Goal: Transaction & Acquisition: Purchase product/service

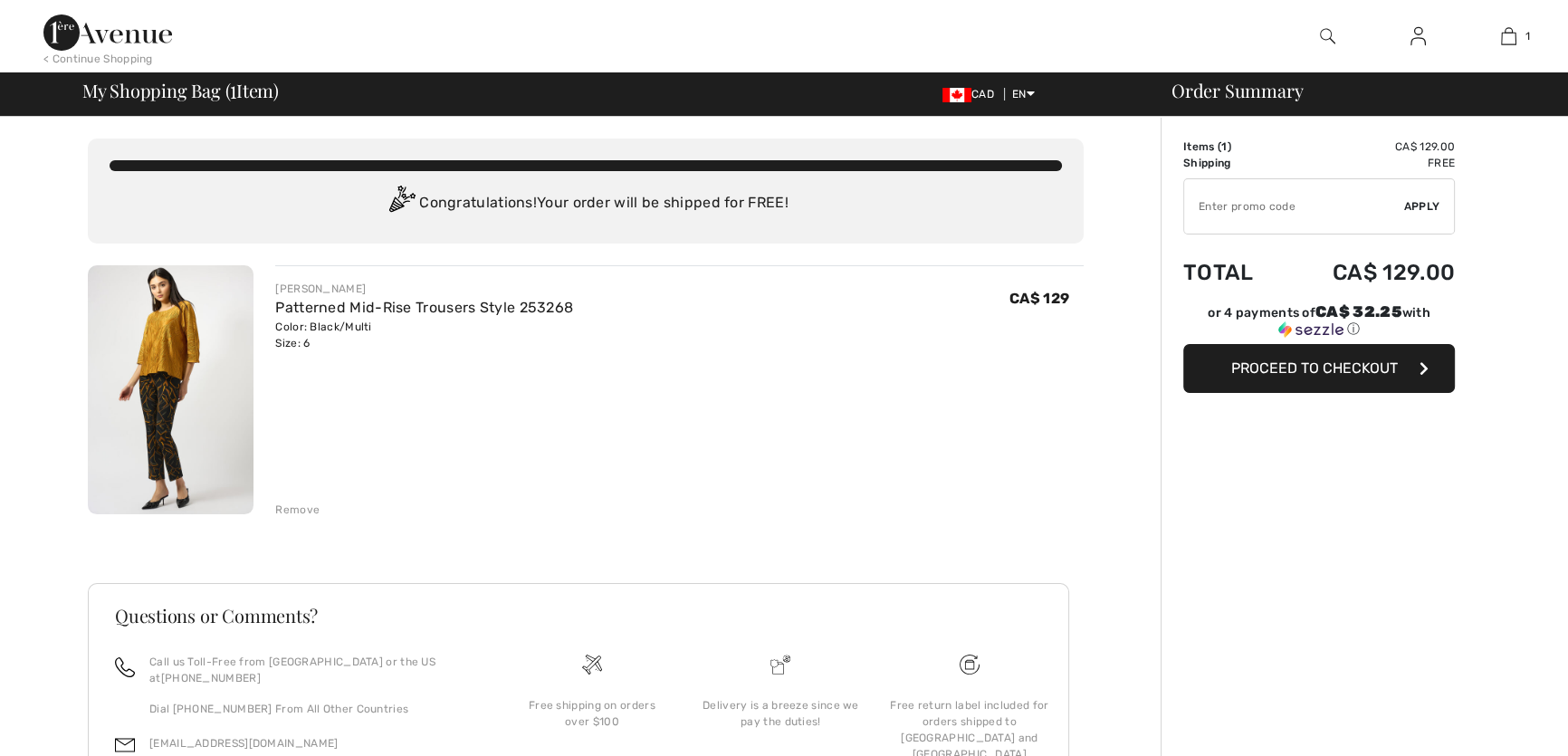
click at [1327, 364] on span "Proceed to Checkout" at bounding box center [1314, 368] width 167 height 17
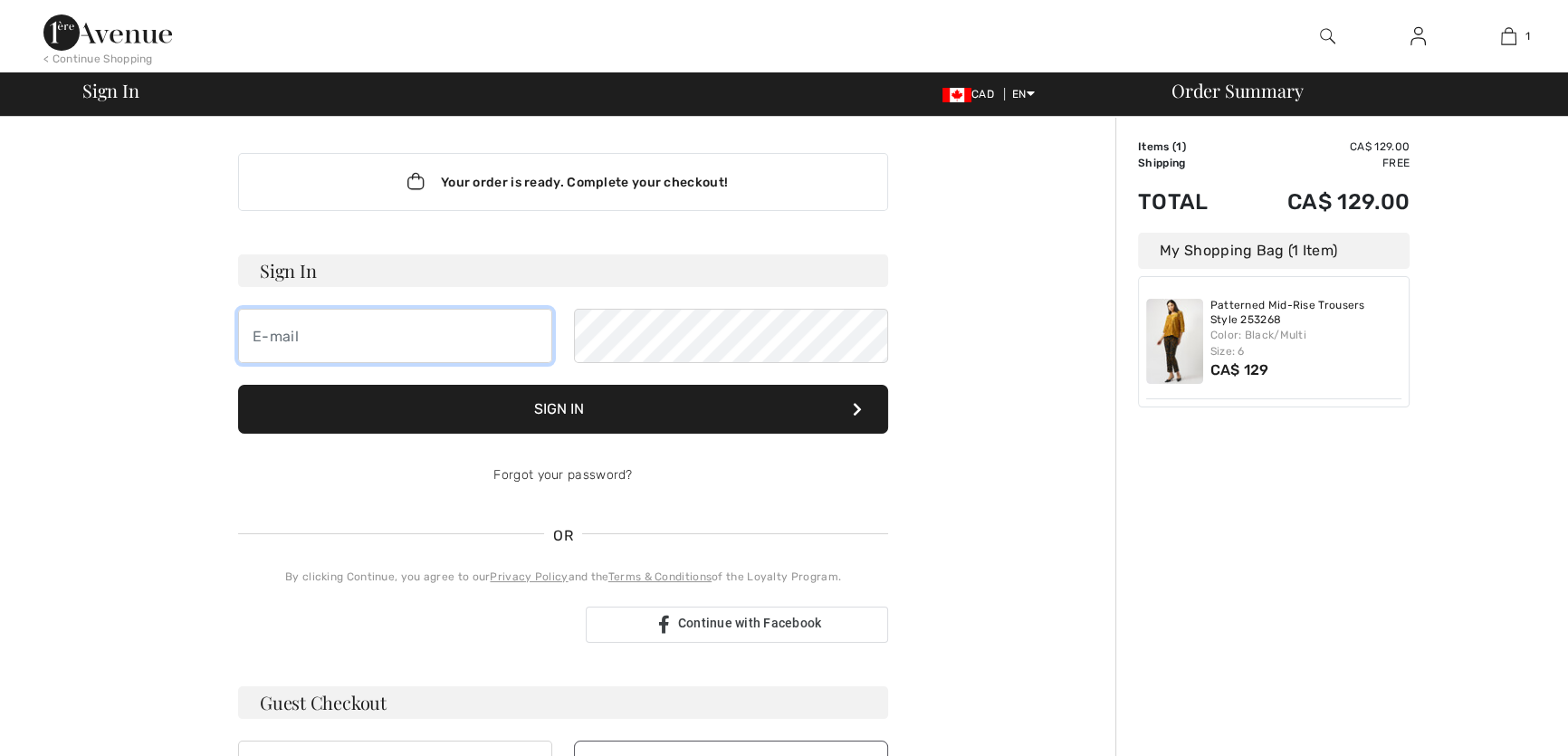
click at [288, 335] on input "email" at bounding box center [395, 335] width 314 height 54
type input "xjgtkdk"
click at [543, 406] on button "Sign In" at bounding box center [562, 409] width 650 height 49
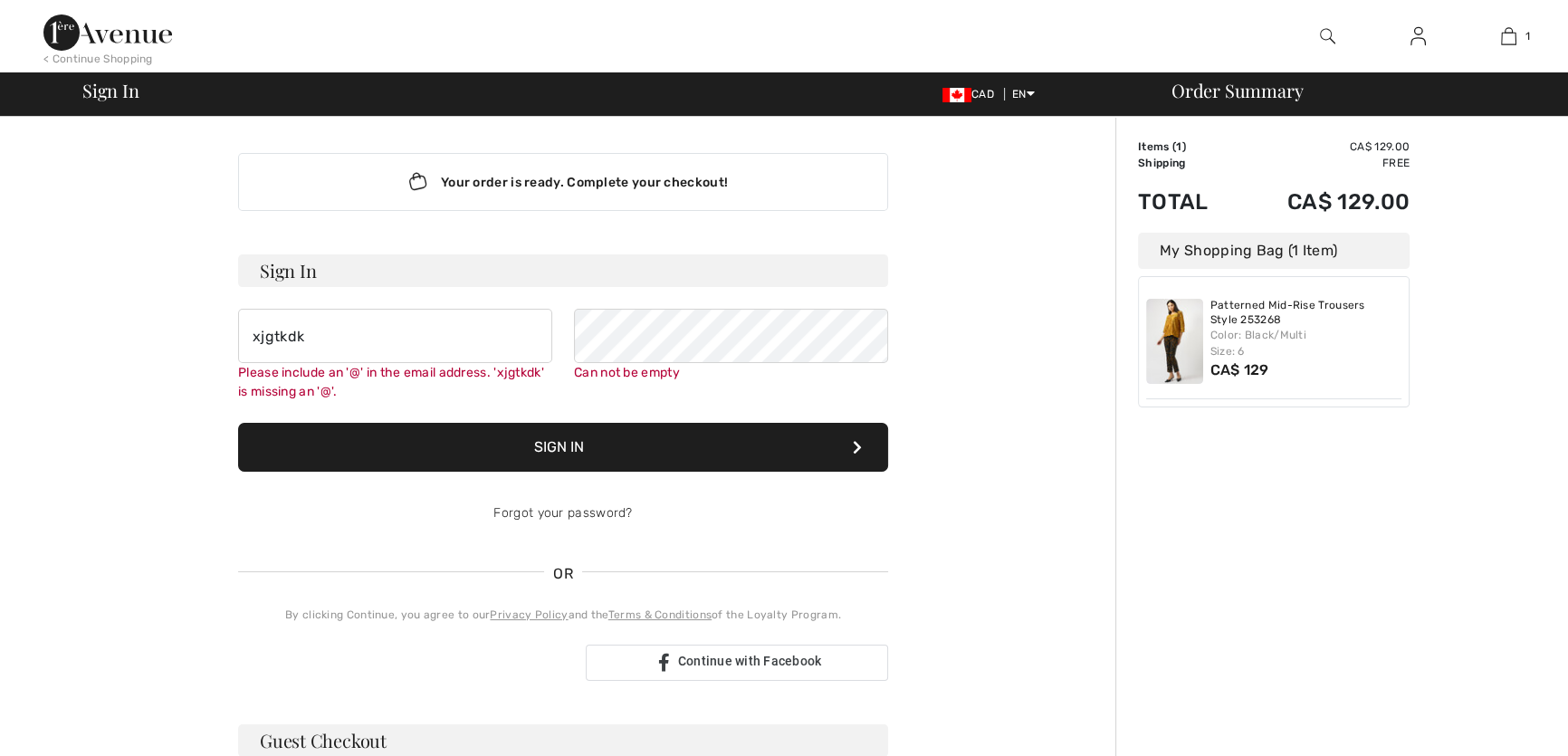
click at [105, 51] on div "< Continue Shopping" at bounding box center [98, 59] width 110 height 16
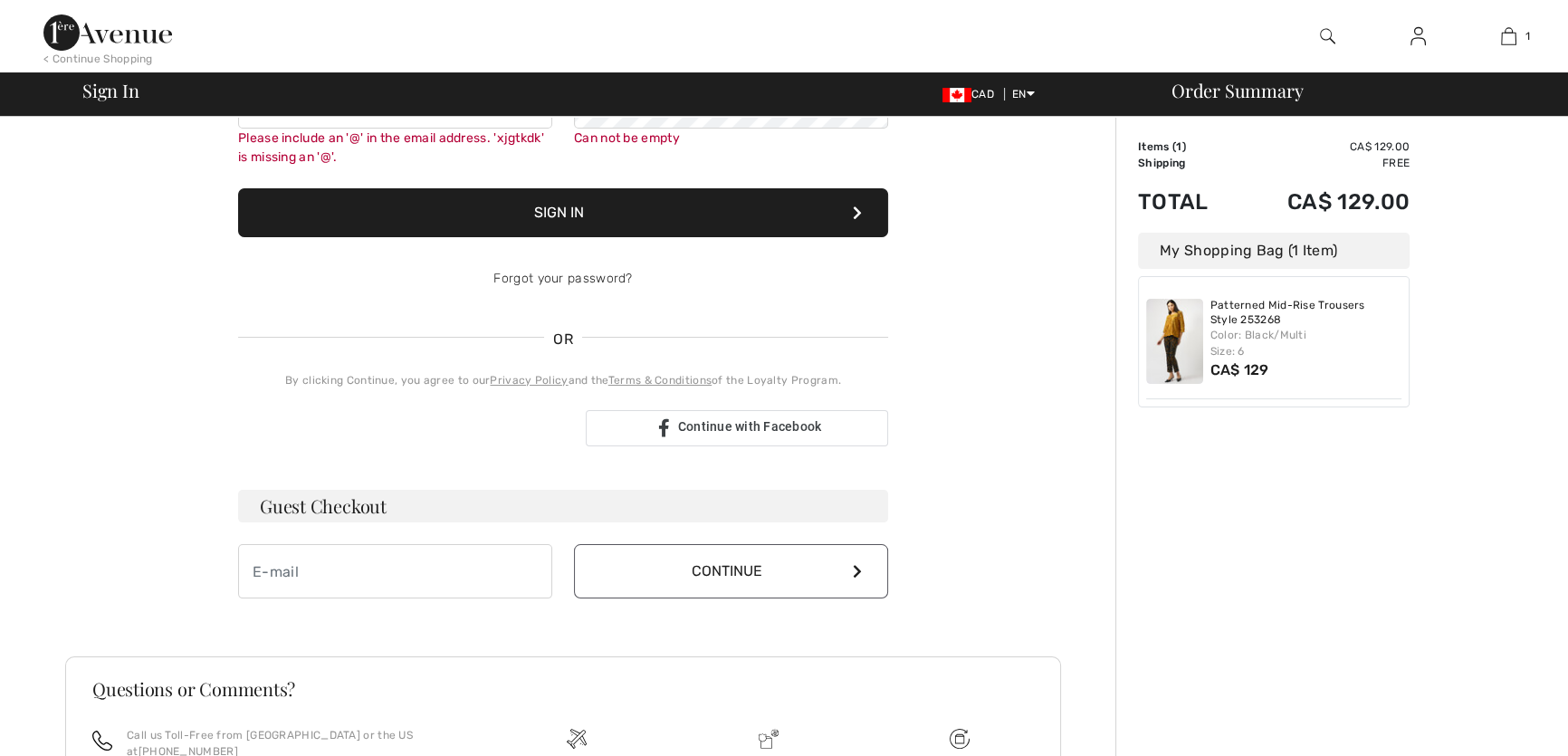
scroll to position [418, 0]
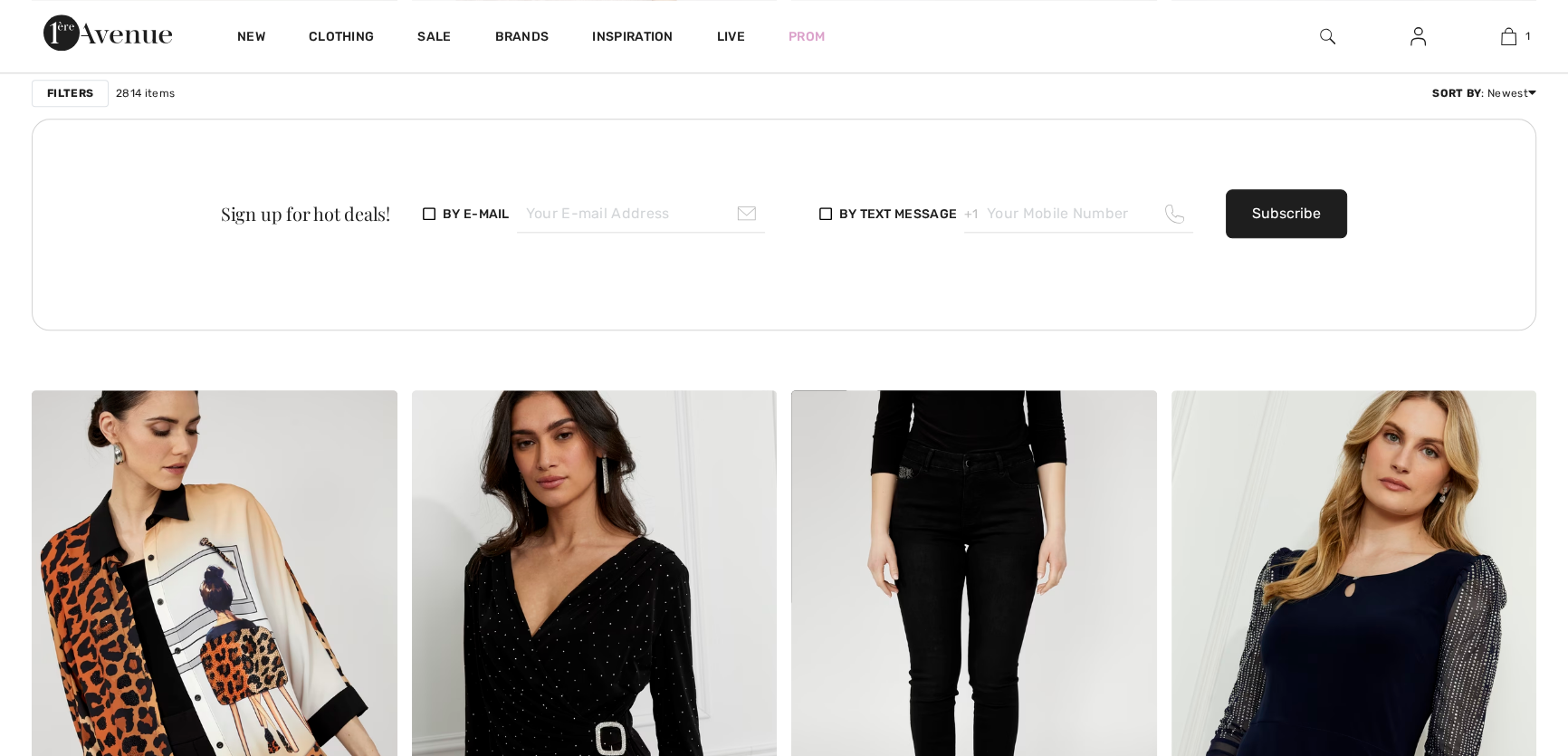
scroll to position [2635, 0]
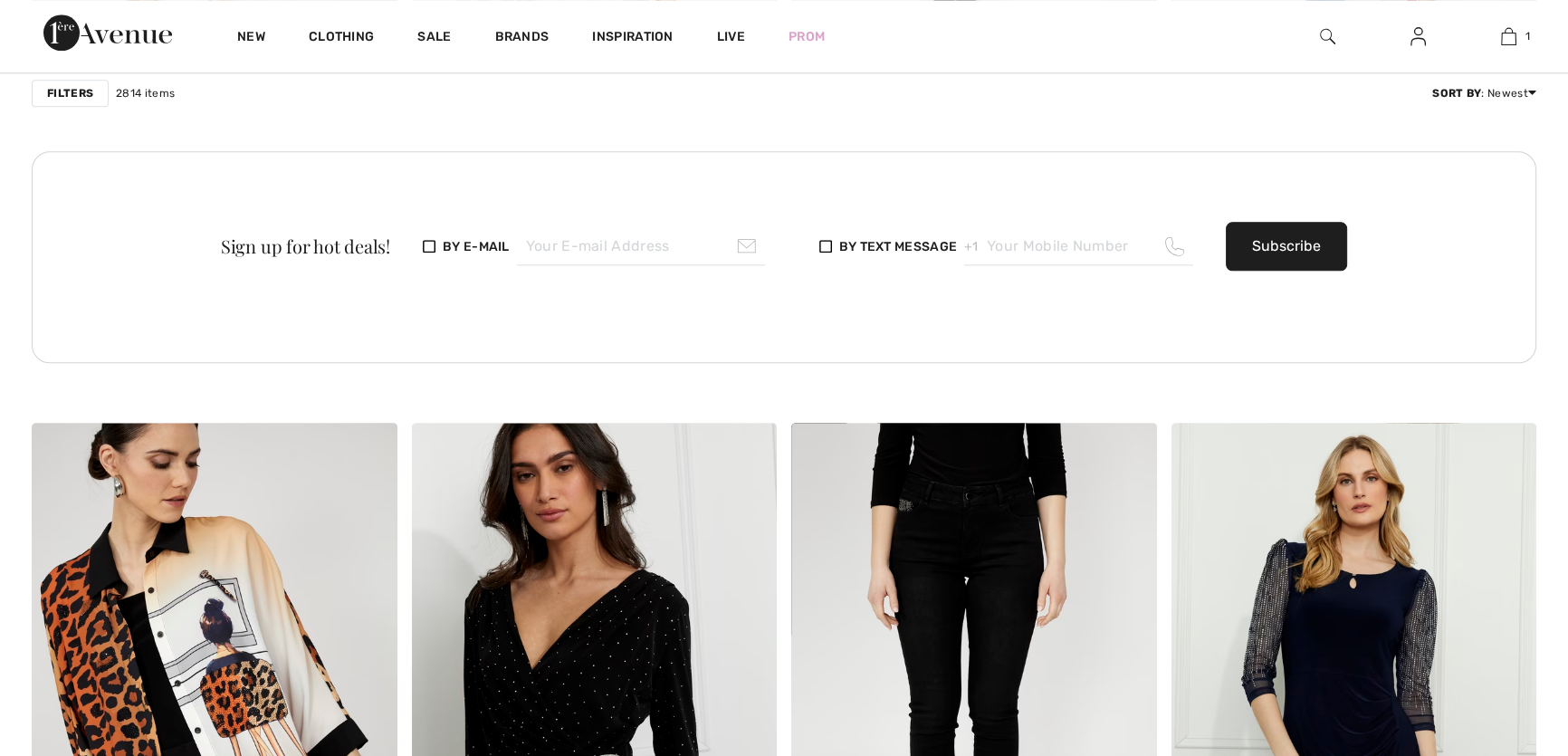
click at [1271, 249] on button "Subscribe" at bounding box center [1286, 246] width 121 height 49
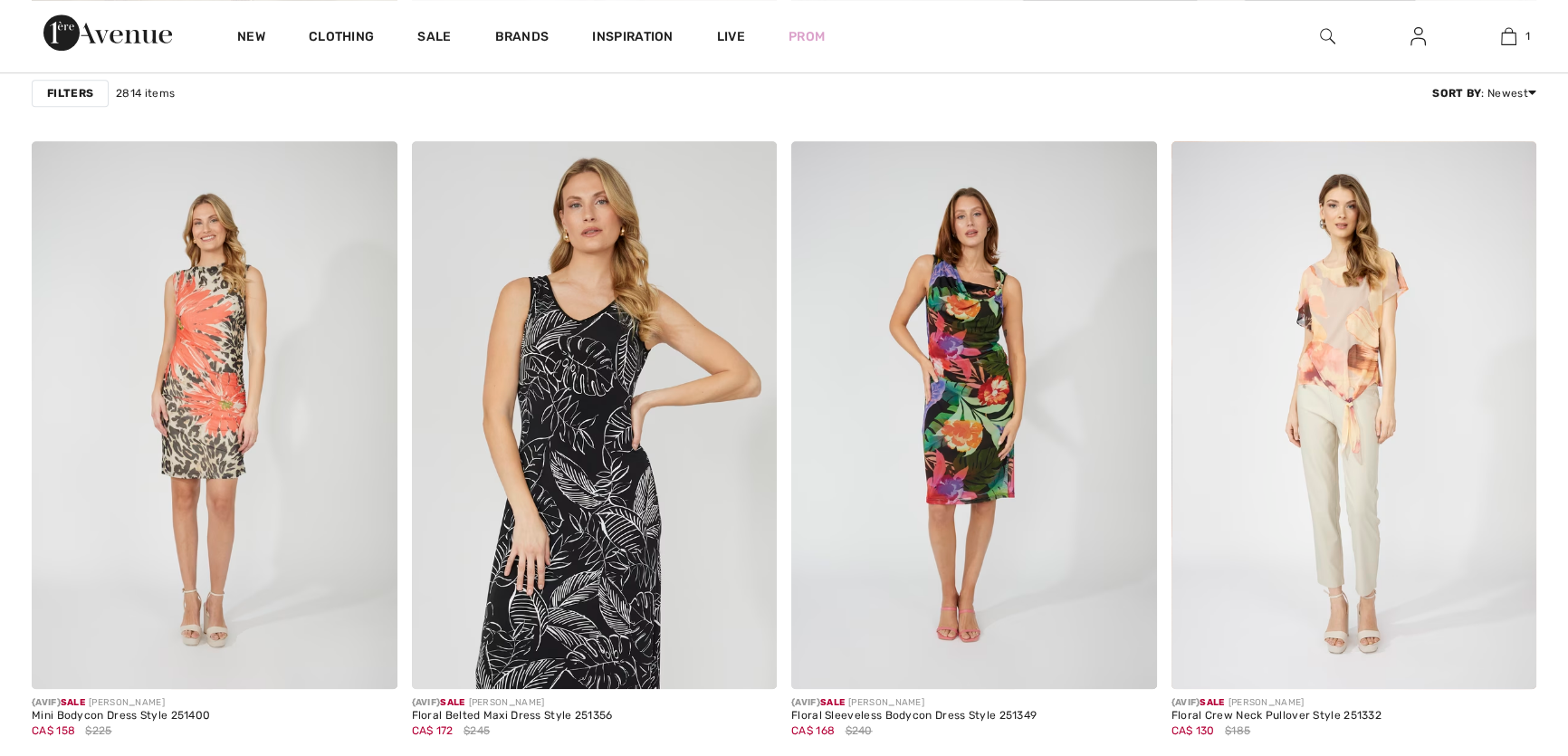
scroll to position [1152, 0]
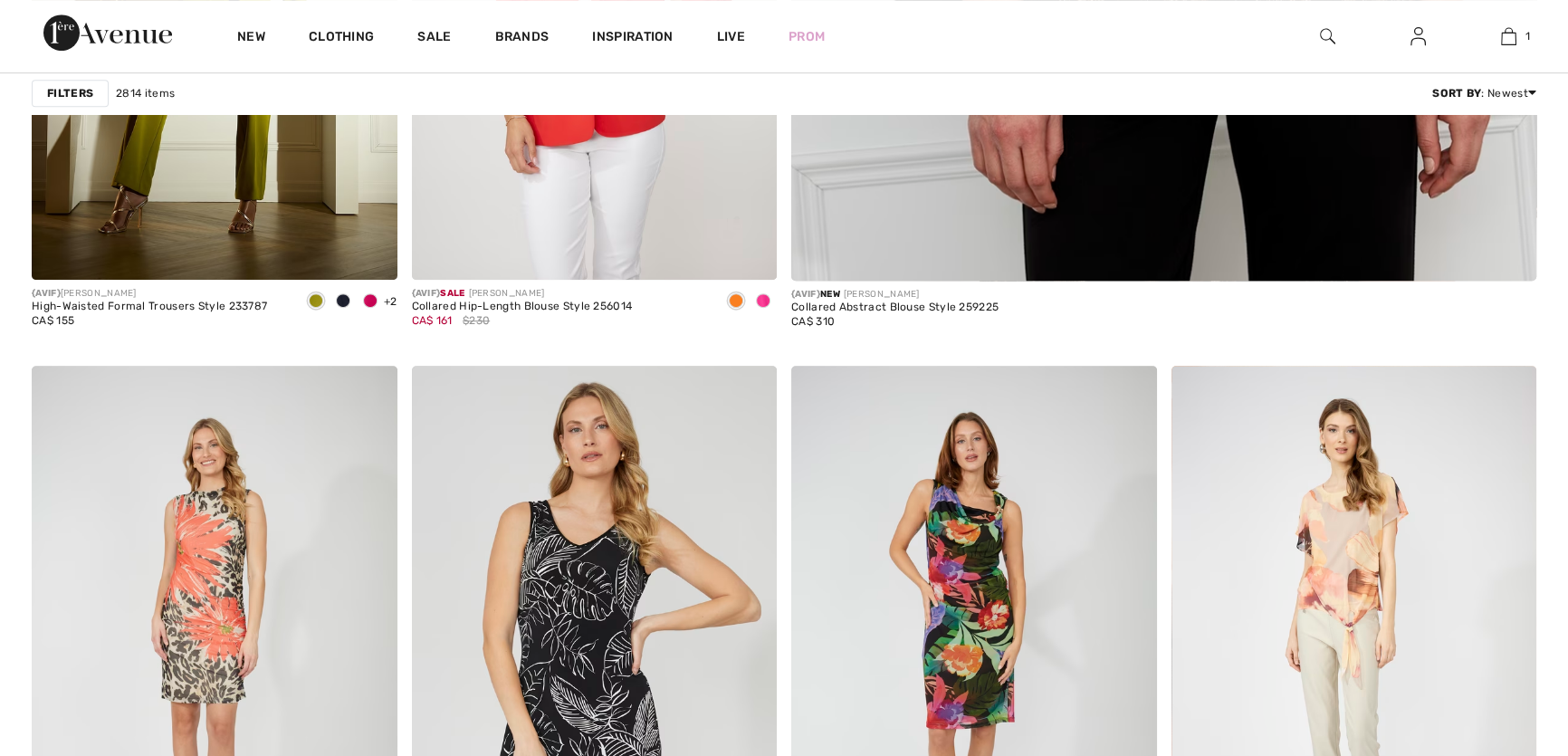
click at [1411, 36] on img at bounding box center [1417, 36] width 15 height 22
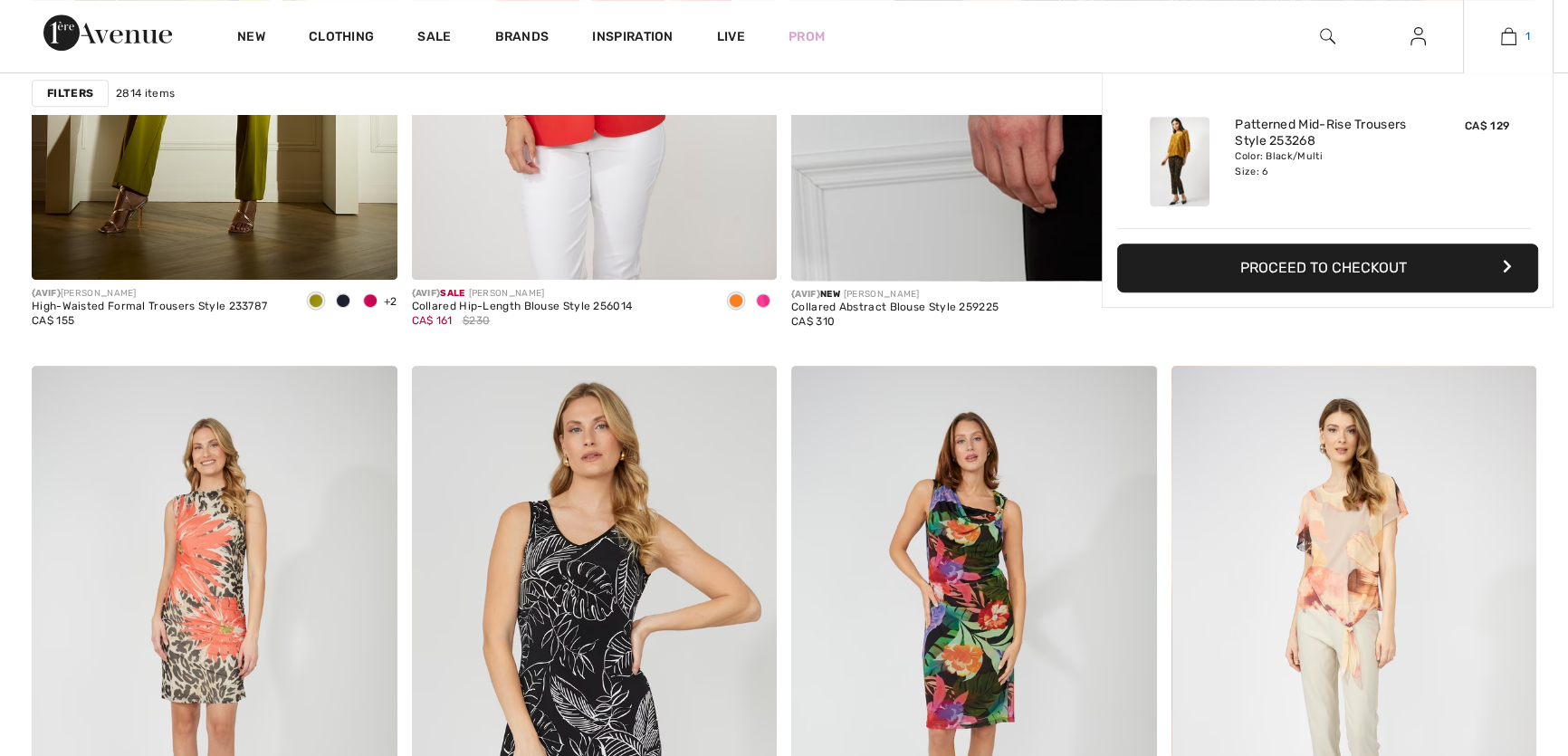
click at [1511, 32] on img at bounding box center [1508, 36] width 15 height 22
click at [1511, 34] on img at bounding box center [1508, 36] width 15 height 22
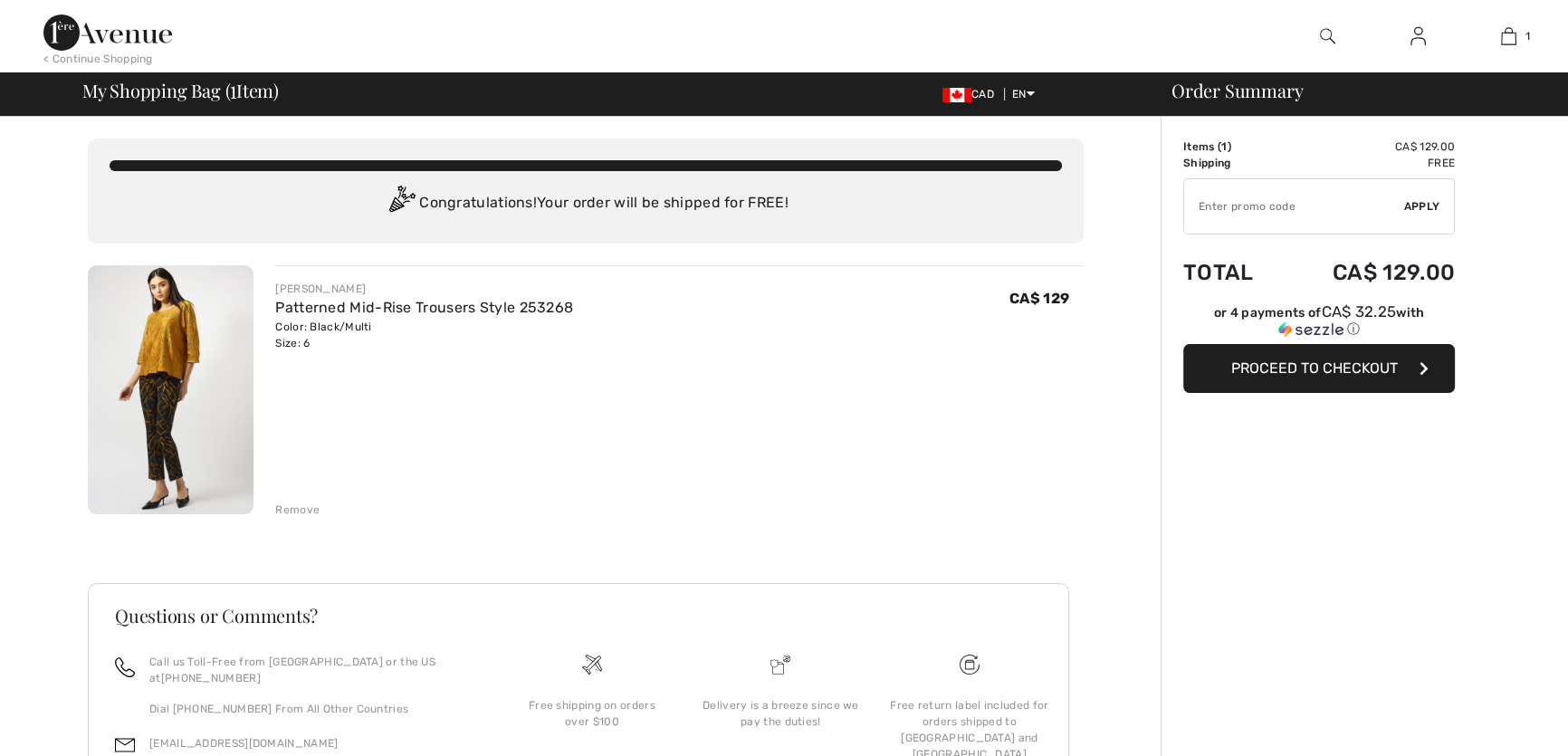
click at [1318, 349] on button "Proceed to Checkout" at bounding box center [1318, 369] width 272 height 49
click at [1232, 383] on button "Proceed to Checkout" at bounding box center [1318, 369] width 272 height 49
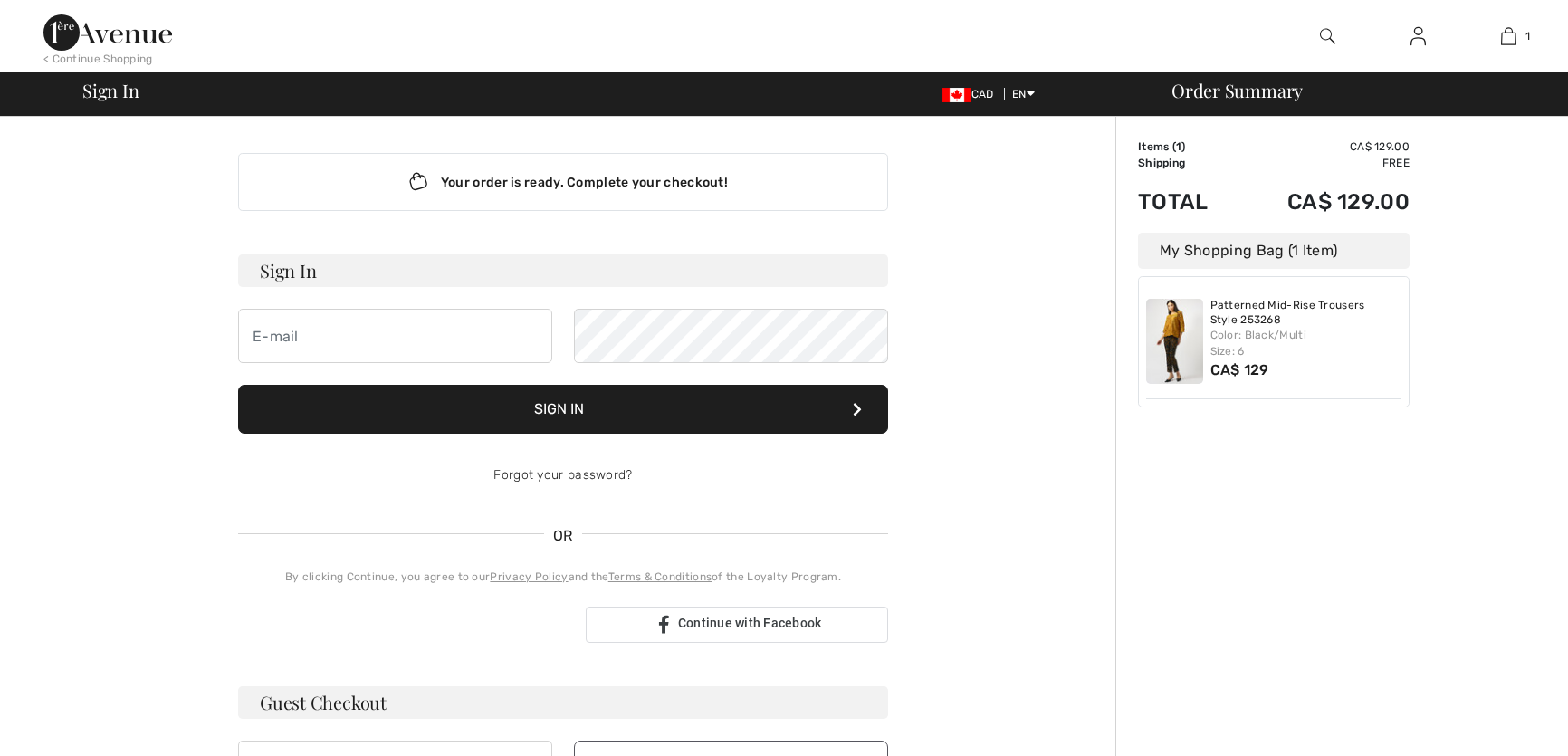
click at [465, 335] on input "email" at bounding box center [395, 335] width 314 height 54
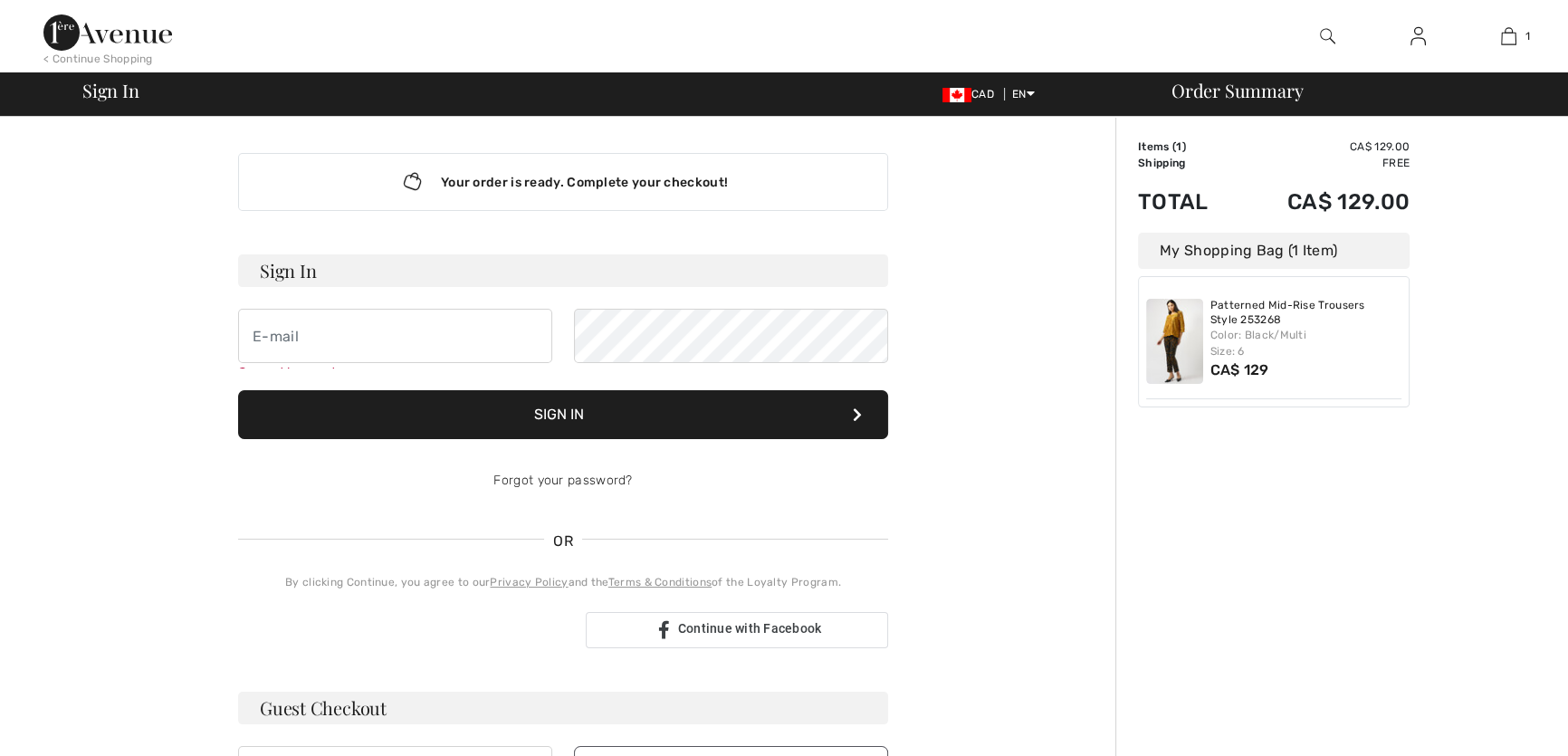
click at [1017, 493] on div "Your order is ready. Complete your checkout! Sign In Can not be empty Sign In F…" at bounding box center [562, 638] width 995 height 1042
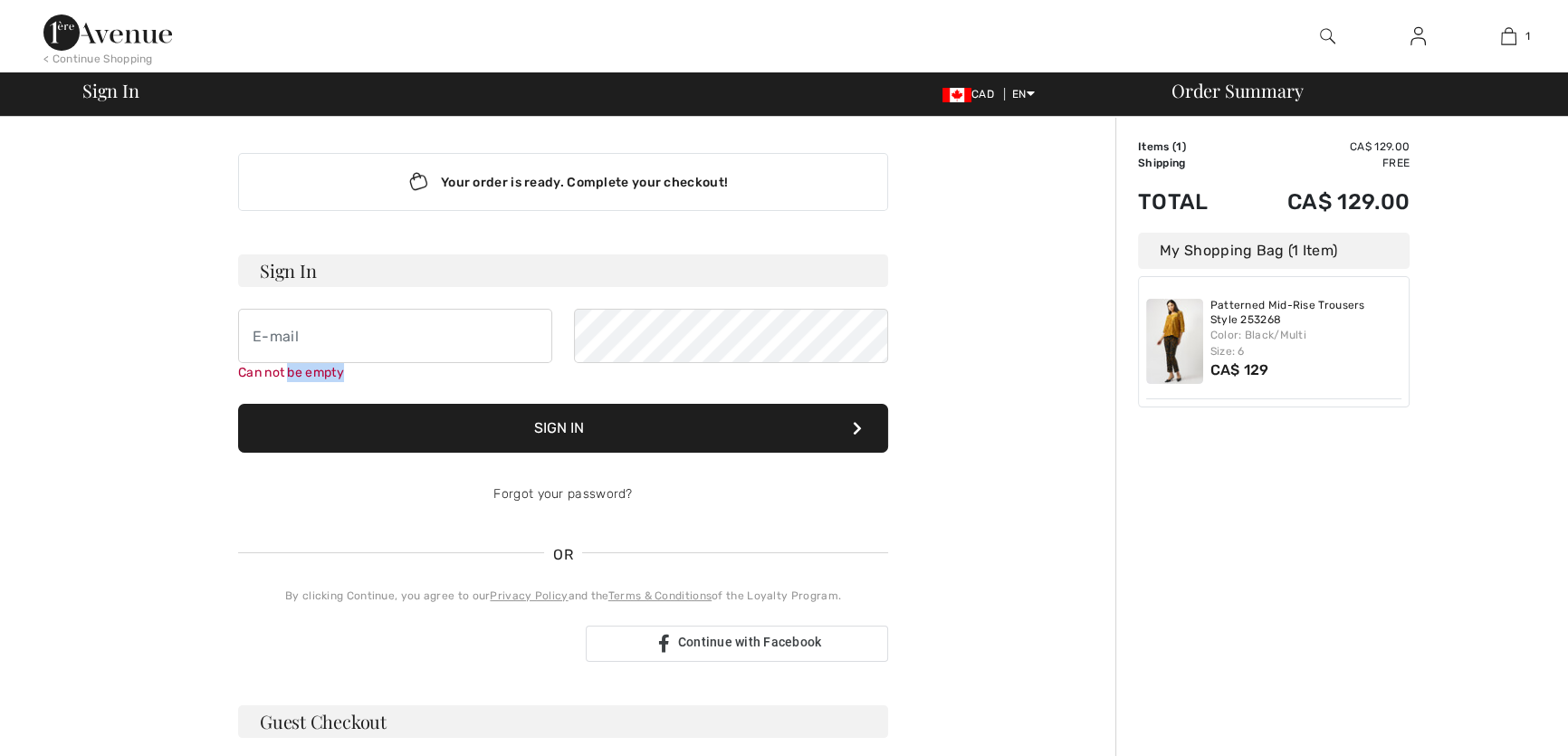
drag, startPoint x: 293, startPoint y: 372, endPoint x: 363, endPoint y: 372, distance: 70.0
click at [361, 372] on div "Can not be empty" at bounding box center [395, 372] width 314 height 19
click at [447, 421] on button "Sign In" at bounding box center [562, 428] width 650 height 49
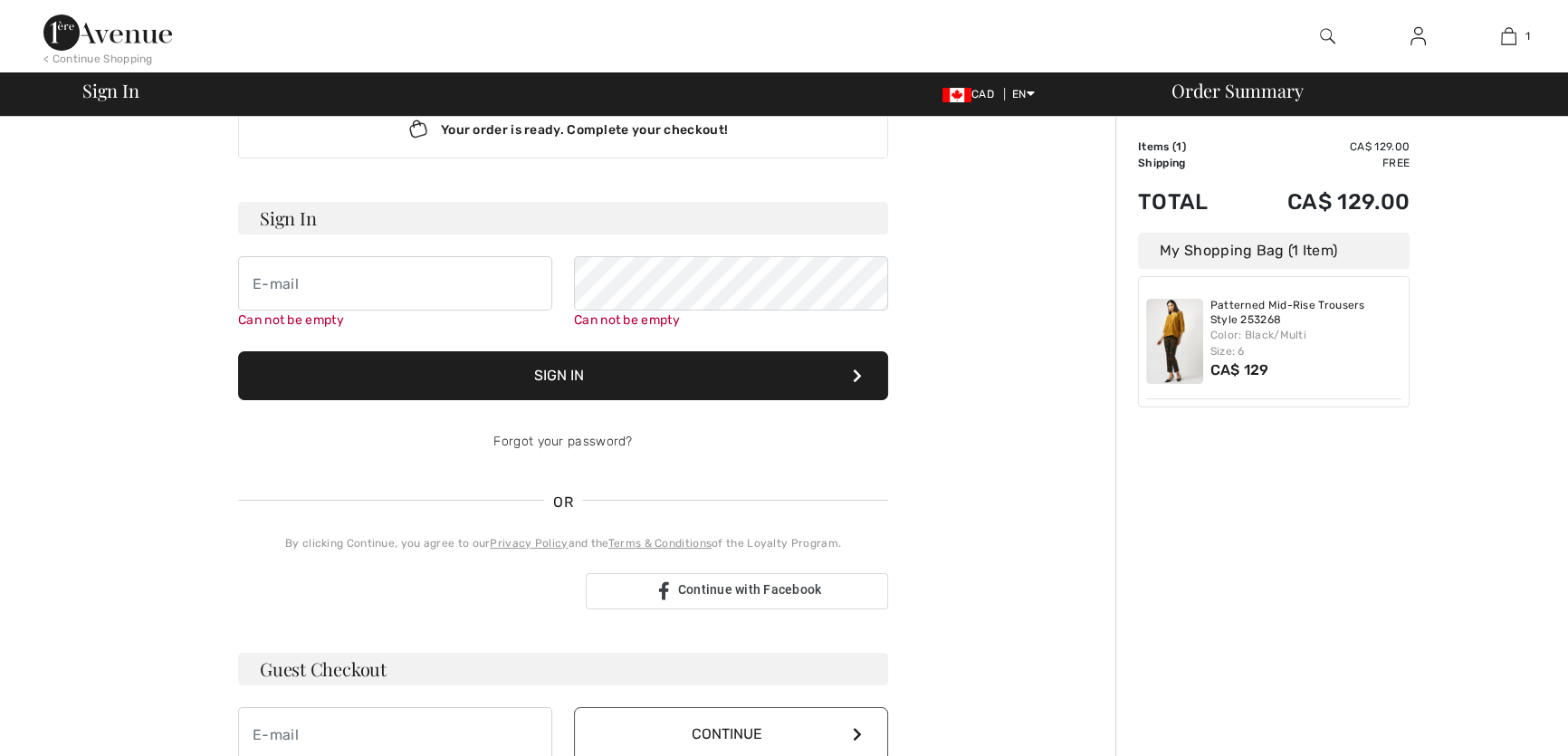
click at [1042, 470] on div "Your order is ready. Complete your checkout! Sign In Can not be empty Can not b…" at bounding box center [562, 592] width 995 height 1056
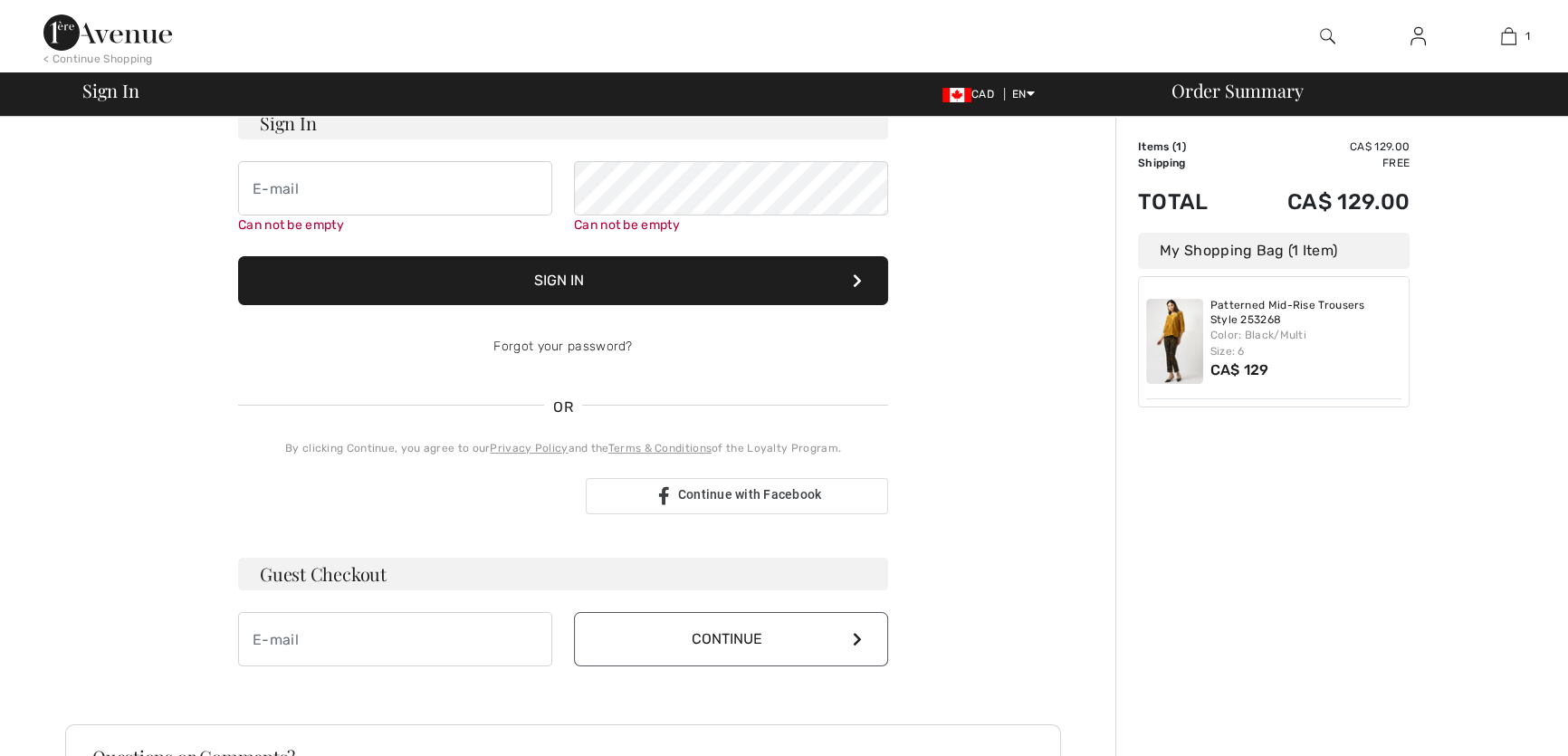
scroll to position [399, 0]
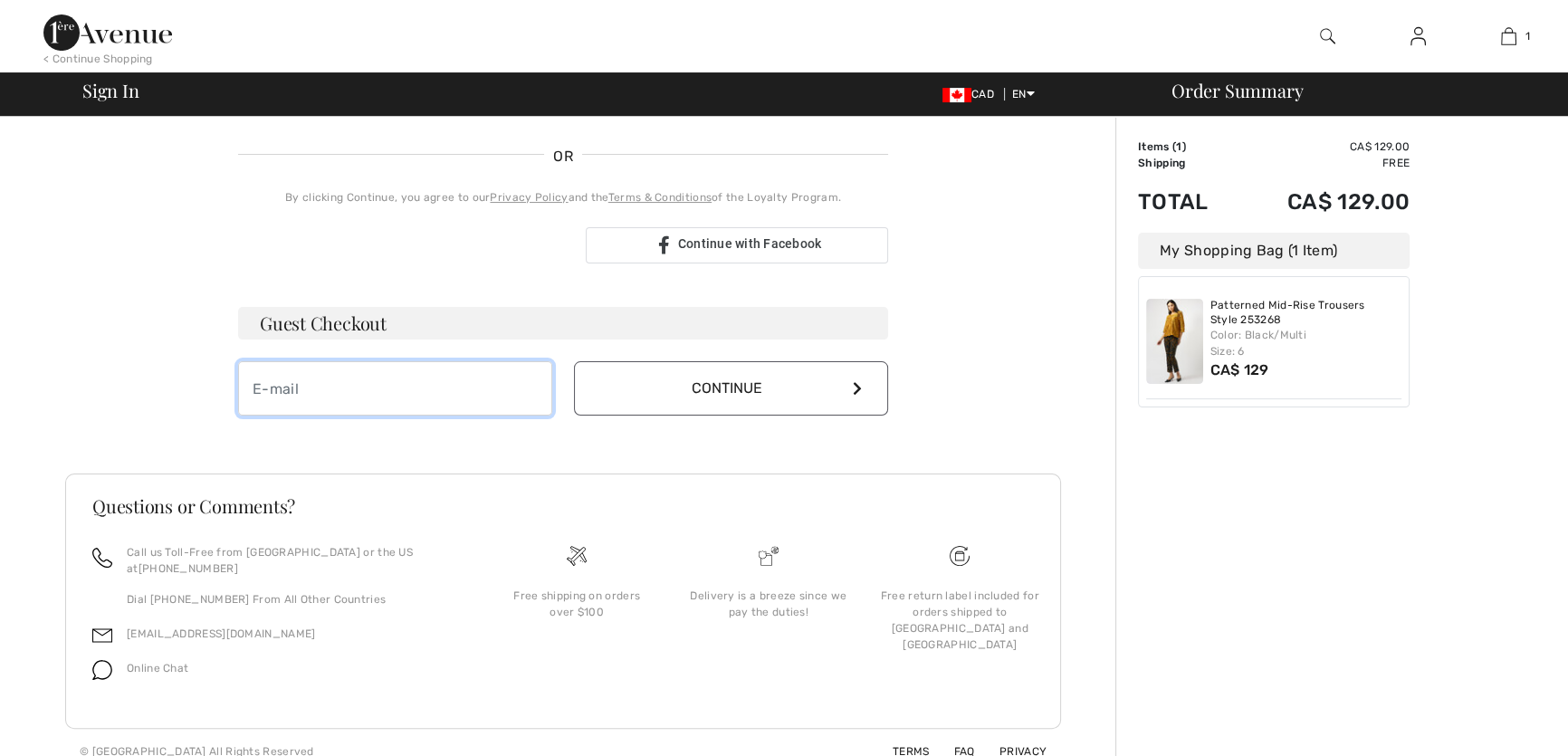
drag, startPoint x: 353, startPoint y: 388, endPoint x: 374, endPoint y: 394, distance: 21.8
click at [356, 388] on input "email" at bounding box center [395, 387] width 314 height 54
type input "regis"
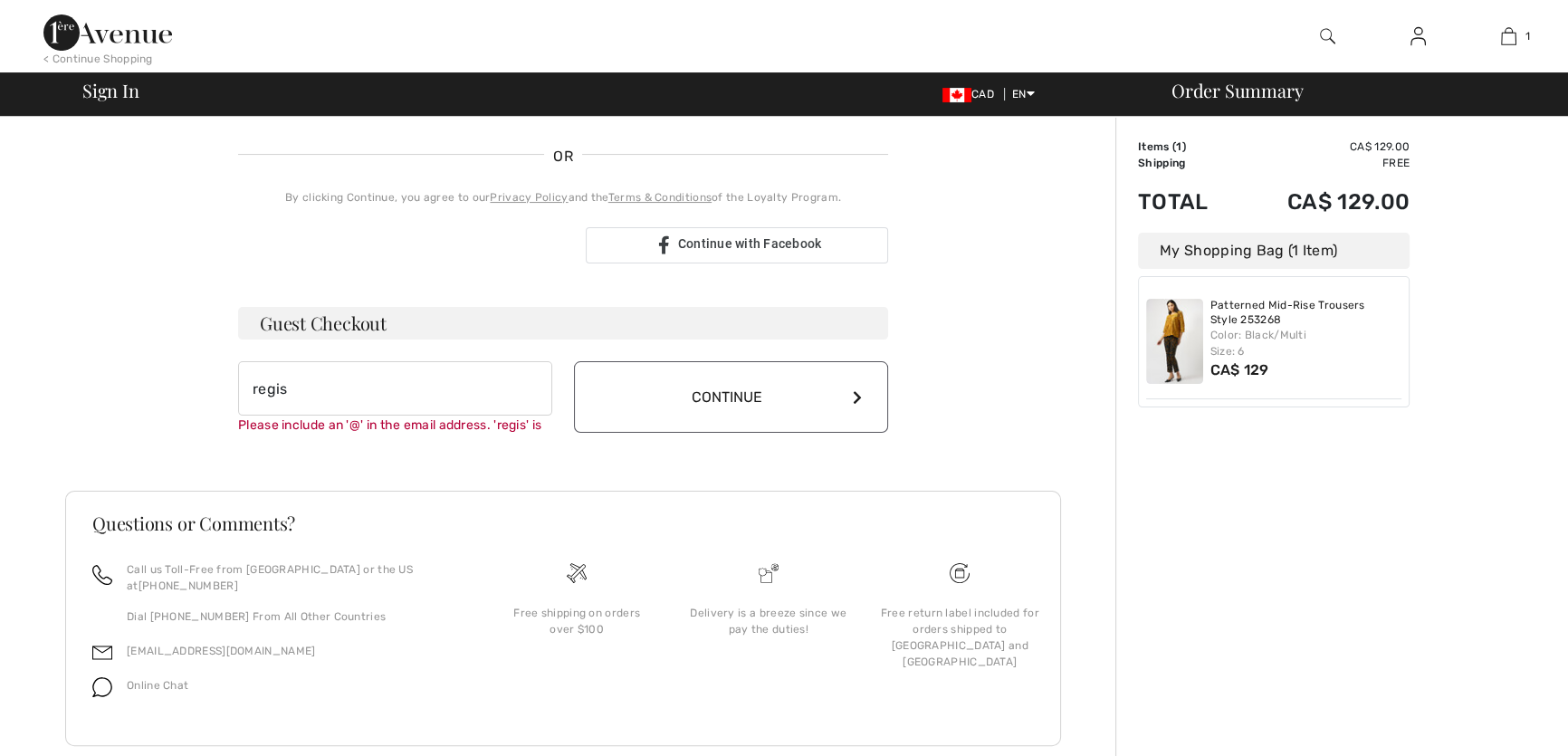
click at [1221, 527] on div "Order Summary Details Items ( 1 ) CA$ 129.00 Promo code CA$ 0.00 Shipping Free …" at bounding box center [1342, 255] width 453 height 1073
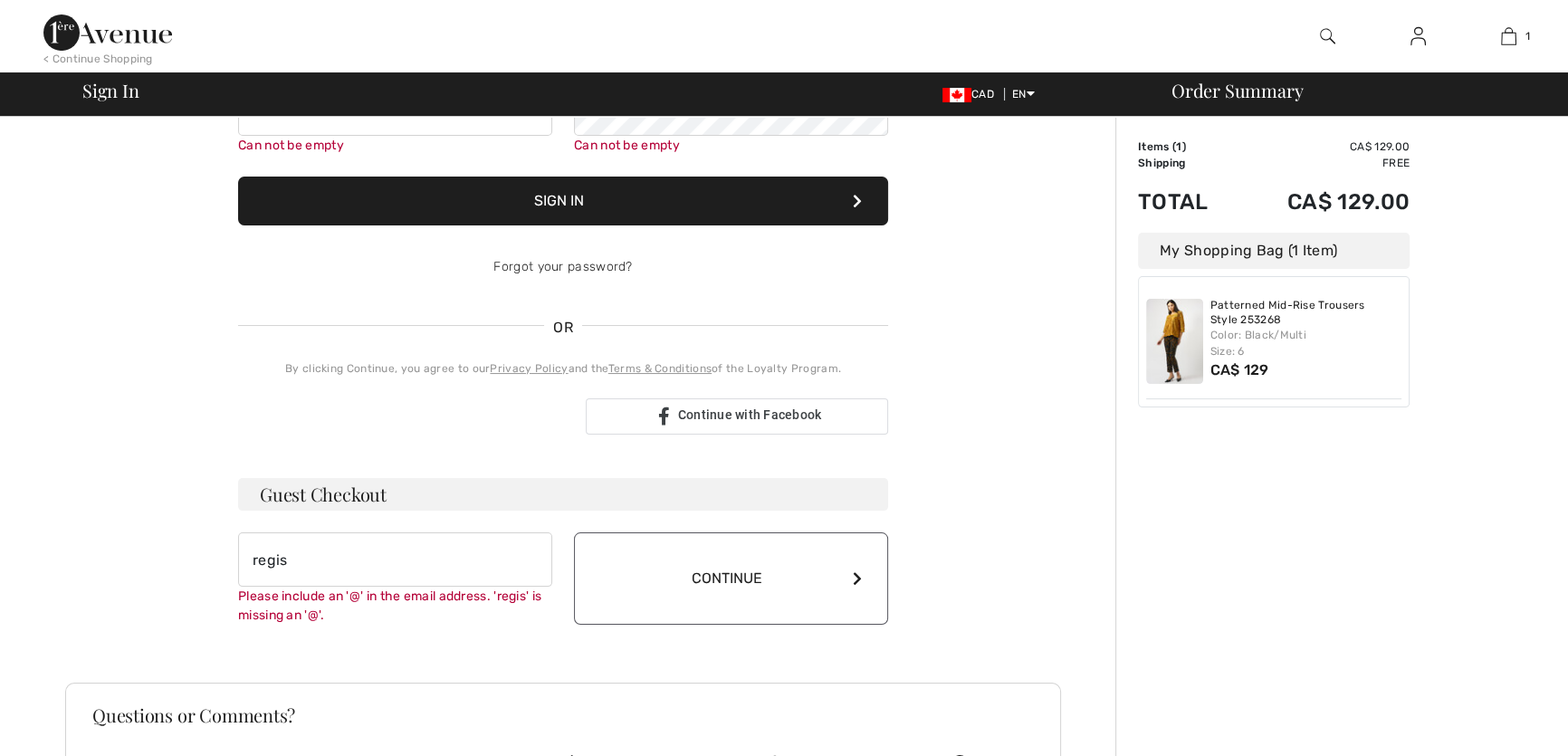
scroll to position [0, 0]
